Goal: Transaction & Acquisition: Subscribe to service/newsletter

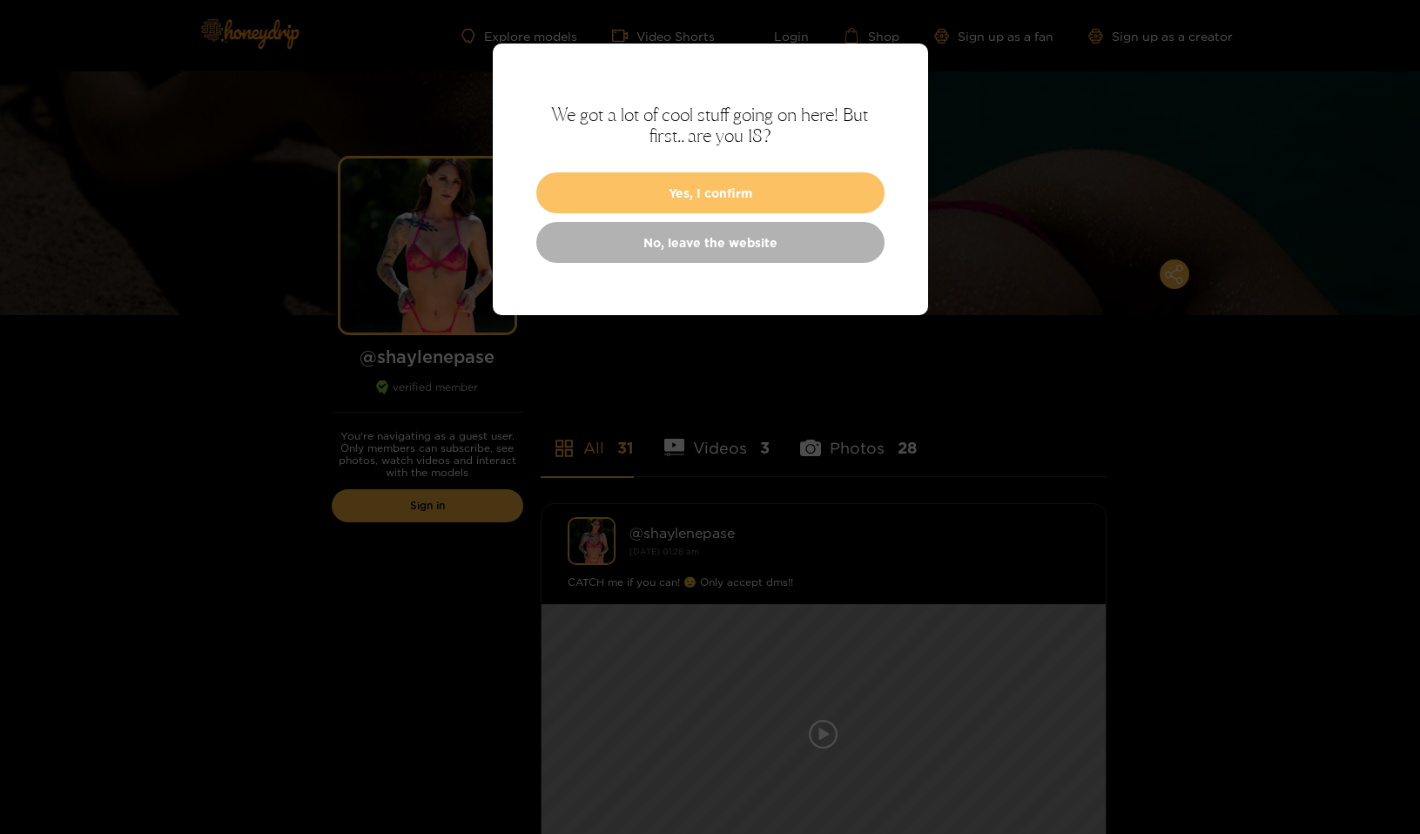
click at [714, 200] on button "Yes, I confirm" at bounding box center [710, 192] width 348 height 41
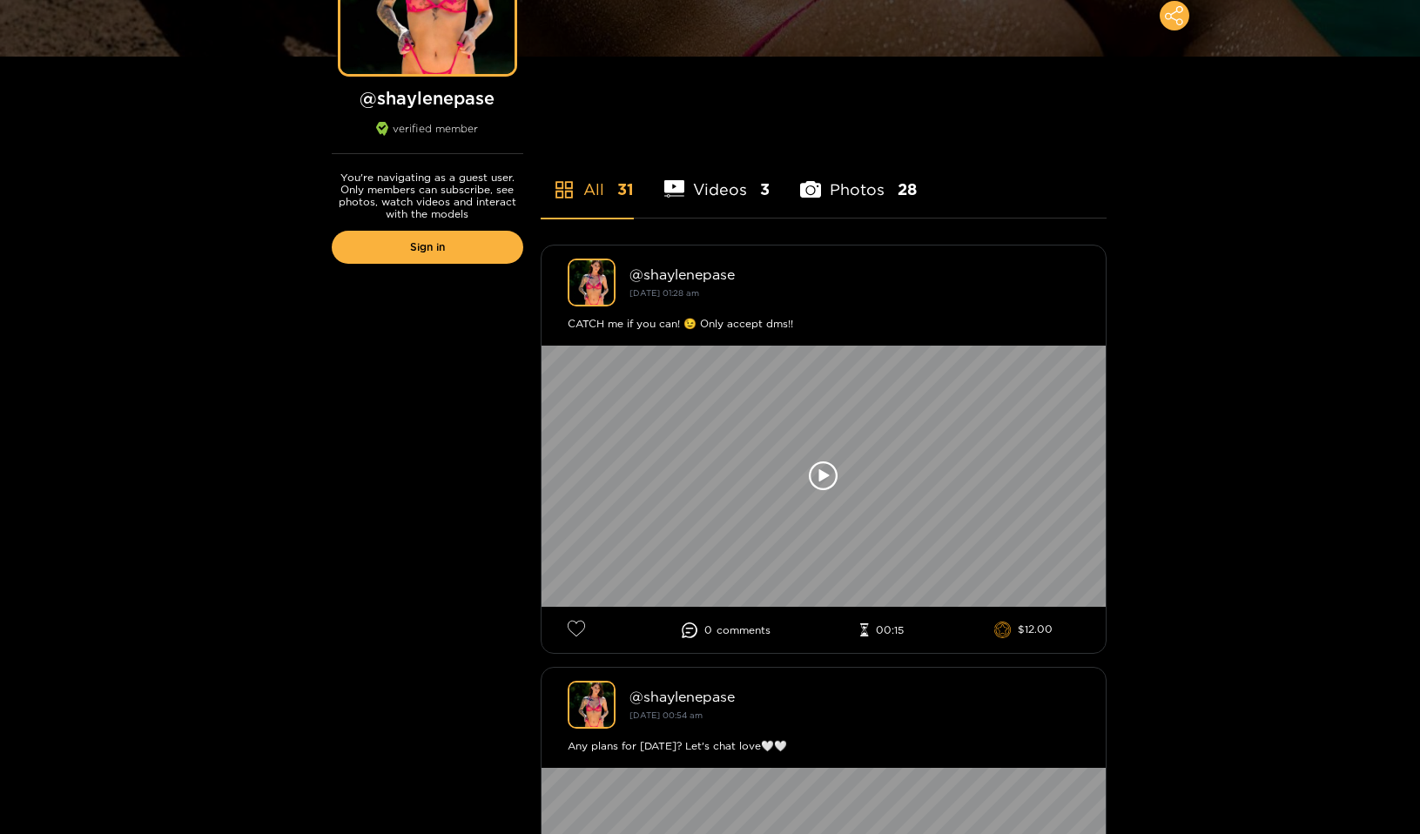
scroll to position [261, 0]
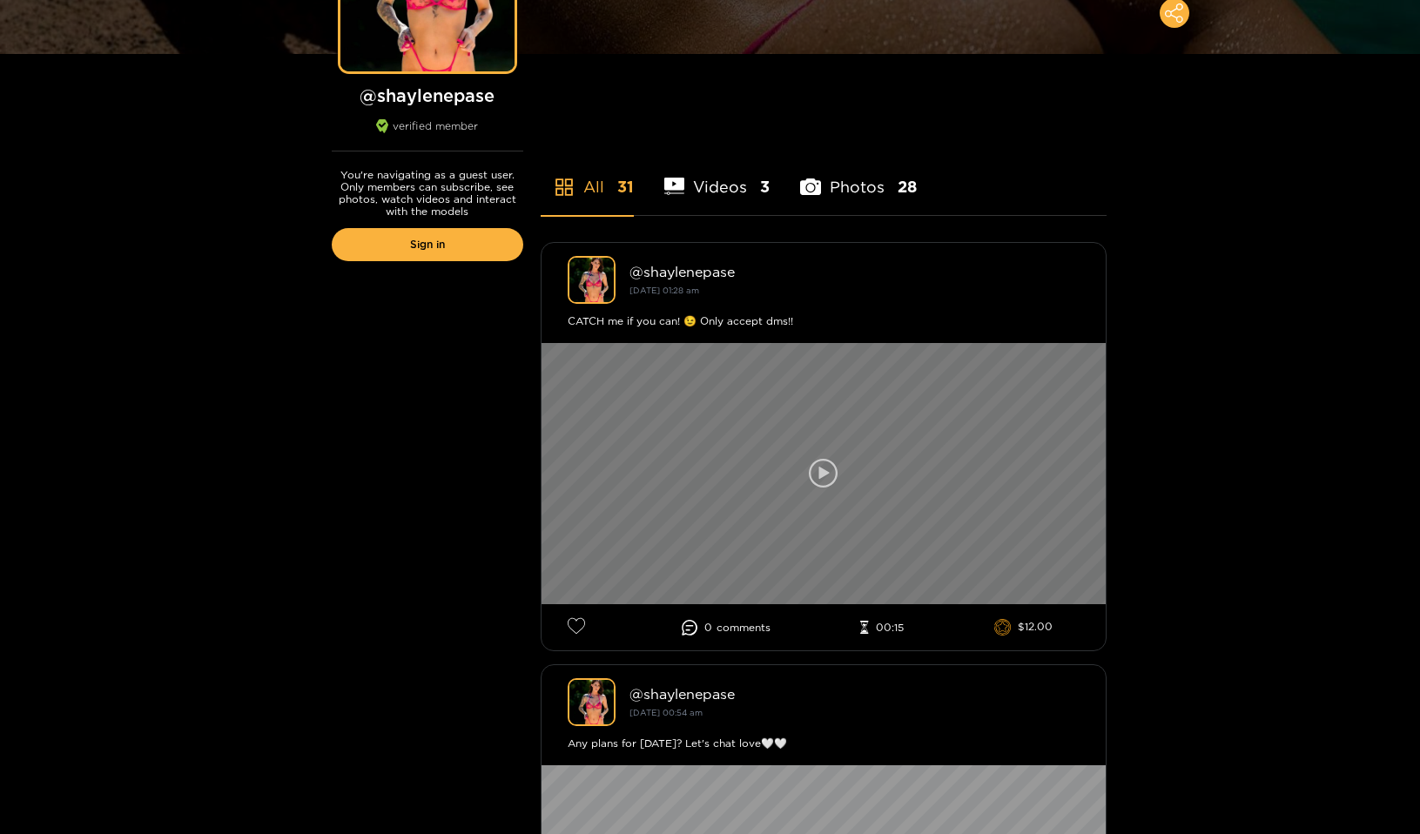
click at [824, 471] on icon at bounding box center [823, 473] width 10 height 13
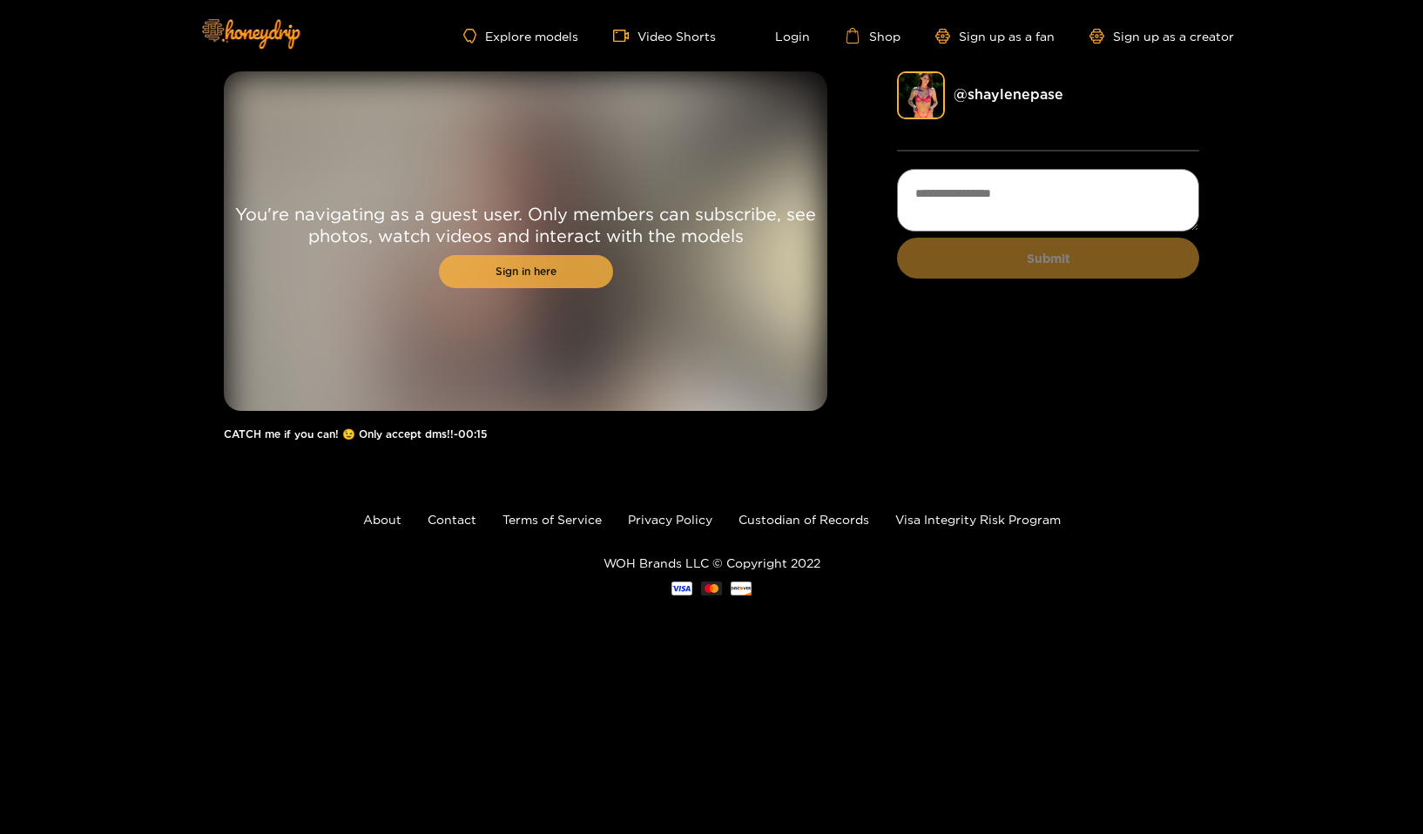
click at [517, 267] on link "Sign in here" at bounding box center [526, 271] width 174 height 33
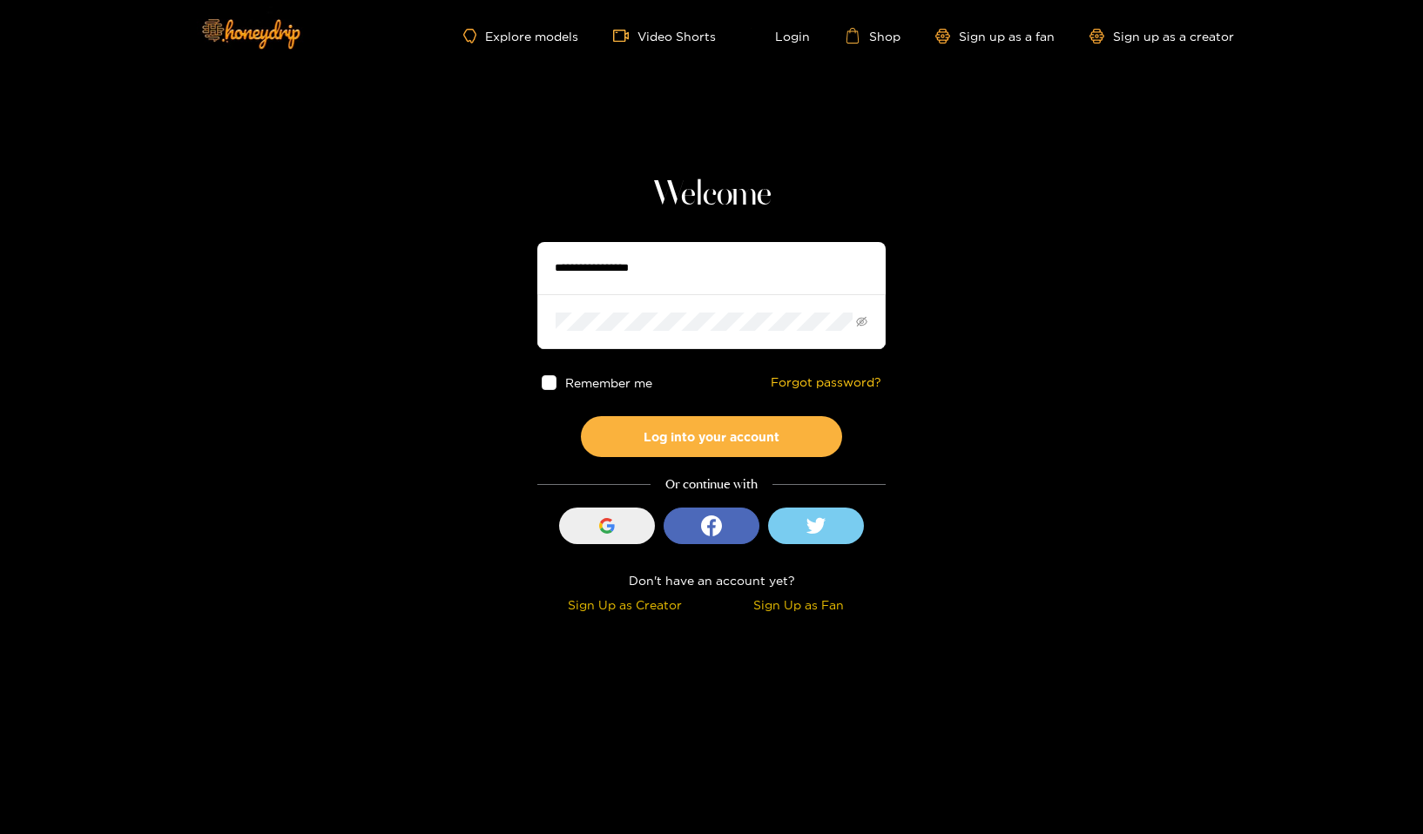
click at [595, 527] on div "button" at bounding box center [606, 525] width 33 height 33
